Goal: Task Accomplishment & Management: Complete application form

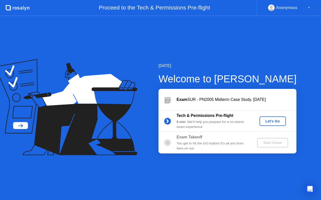
click at [270, 121] on div "Let's Go" at bounding box center [273, 121] width 22 height 4
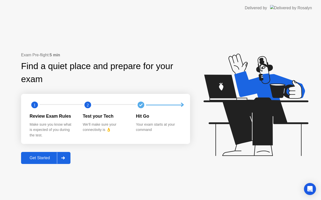
click at [40, 158] on div "Get Started" at bounding box center [40, 158] width 34 height 5
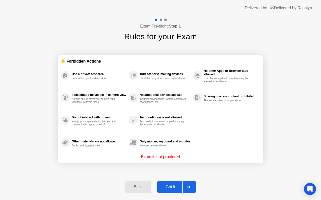
click at [172, 186] on div "Got it" at bounding box center [171, 187] width 24 height 5
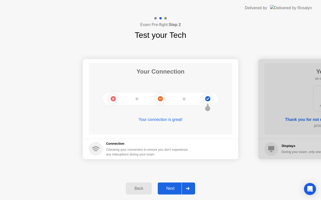
click at [169, 189] on div "Next" at bounding box center [170, 189] width 22 height 5
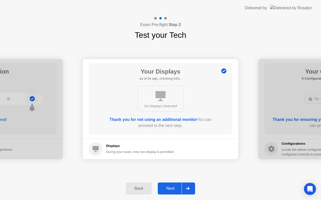
click at [169, 189] on div "Next" at bounding box center [170, 189] width 22 height 5
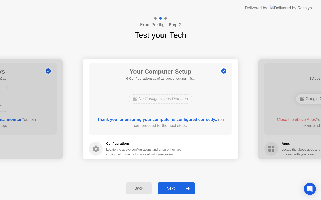
click at [169, 189] on div "Next" at bounding box center [170, 189] width 22 height 5
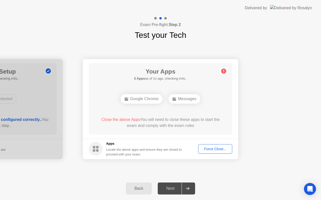
click at [169, 190] on div "Next" at bounding box center [170, 189] width 22 height 5
click at [186, 189] on icon at bounding box center [188, 188] width 4 height 3
drag, startPoint x: 211, startPoint y: 154, endPoint x: 208, endPoint y: 163, distance: 9.0
click at [191, 186] on div at bounding box center [188, 189] width 12 height 12
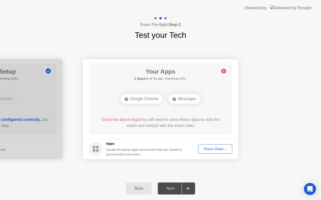
click at [167, 191] on div "Next" at bounding box center [170, 189] width 22 height 5
click at [212, 147] on div "Force Close..." at bounding box center [215, 149] width 31 height 4
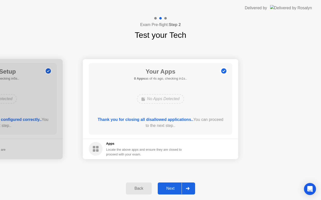
click at [173, 190] on div "Next" at bounding box center [170, 189] width 22 height 5
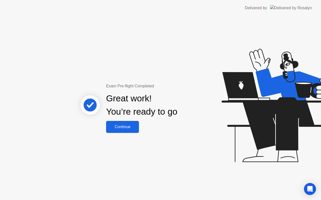
click at [119, 126] on div "Continue" at bounding box center [123, 127] width 30 height 5
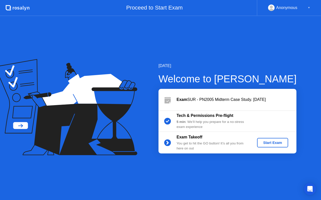
click at [270, 144] on div "Start Exam" at bounding box center [272, 143] width 27 height 4
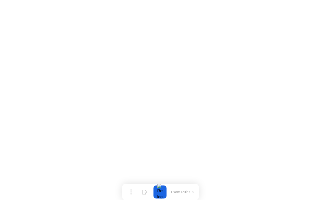
click at [191, 193] on button "Exam Rules" at bounding box center [183, 192] width 27 height 5
